Goal: Check status

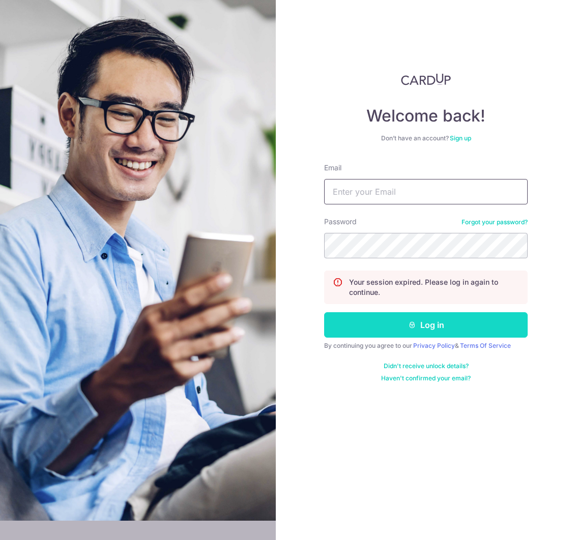
type input "[EMAIL_ADDRESS][DOMAIN_NAME]"
click at [416, 330] on button "Log in" at bounding box center [426, 324] width 204 height 25
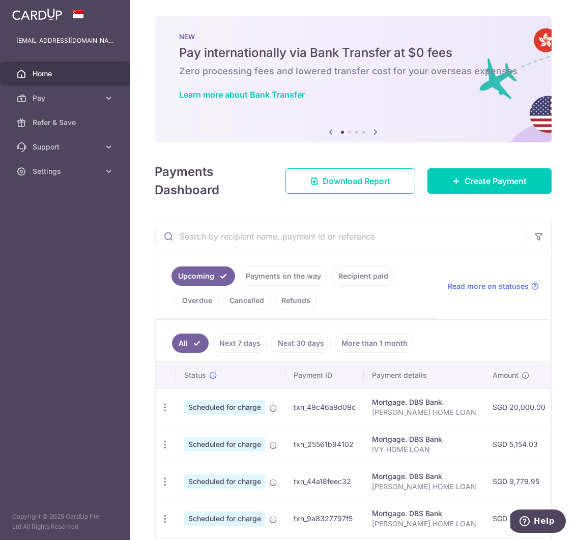
click at [271, 277] on link "Payments on the way" at bounding box center [283, 276] width 89 height 19
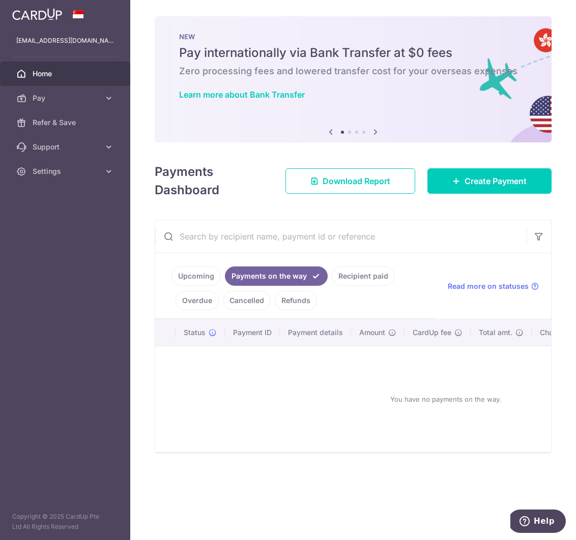
click at [350, 277] on link "Recipient paid" at bounding box center [363, 276] width 63 height 19
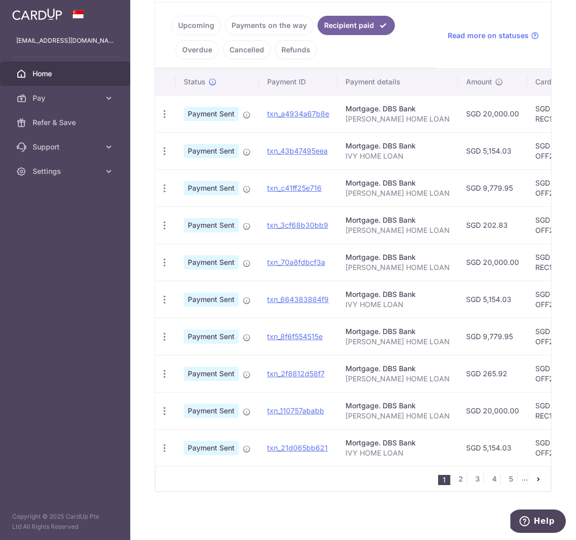
click at [63, 71] on span "Home" at bounding box center [66, 74] width 67 height 10
